Goal: Entertainment & Leisure: Consume media (video, audio)

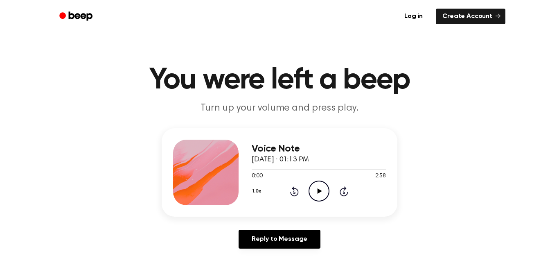
click at [323, 188] on icon "Play Audio" at bounding box center [319, 191] width 21 height 21
click at [325, 190] on icon "Play Audio" at bounding box center [319, 191] width 21 height 21
